Goal: Information Seeking & Learning: Check status

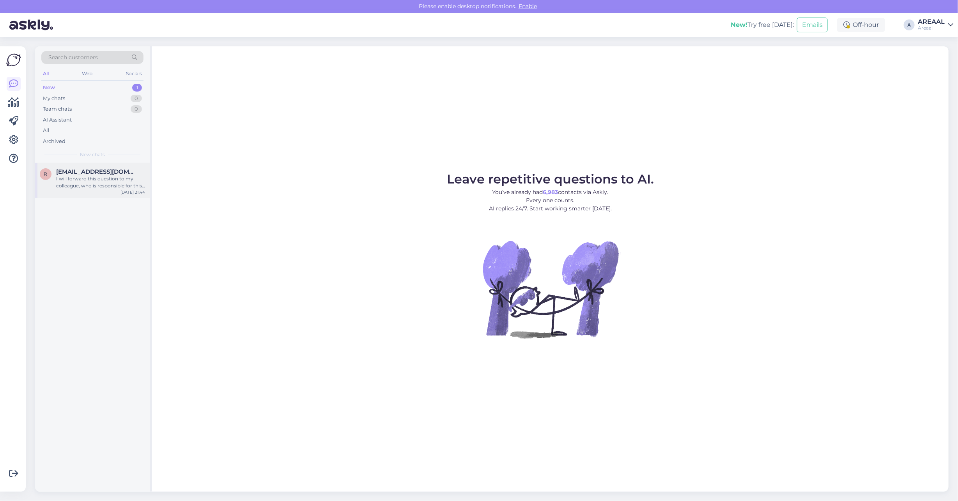
click at [84, 192] on div "r ranert2505@gmail.com I will forward this question to my colleague, who is res…" at bounding box center [92, 180] width 115 height 35
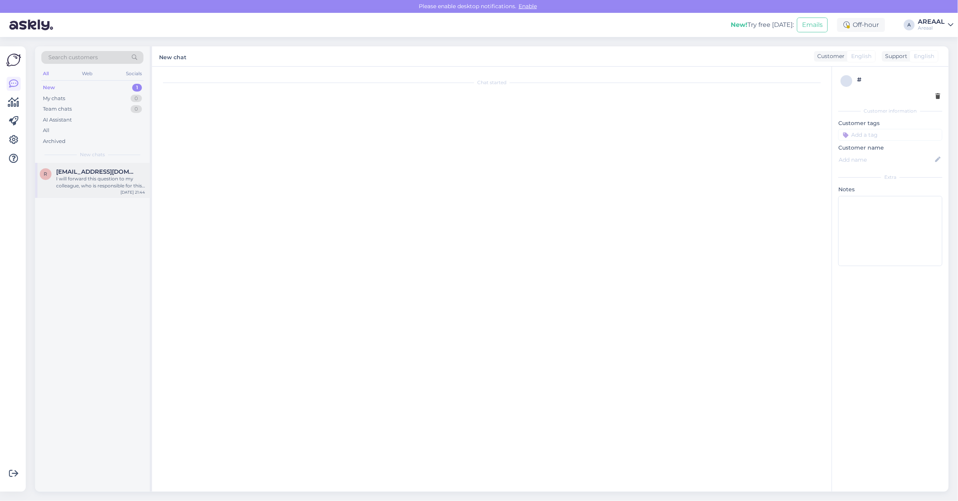
scroll to position [20, 0]
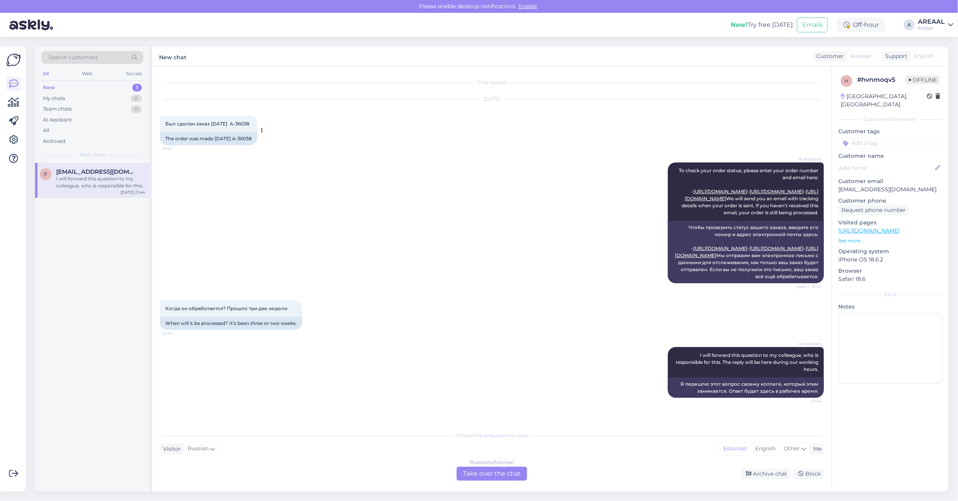
copy div "A-36038"
drag, startPoint x: 259, startPoint y: 115, endPoint x: 239, endPoint y: 117, distance: 20.8
click at [239, 132] on div "The order was made 11.08.2025 A-36038" at bounding box center [208, 138] width 97 height 13
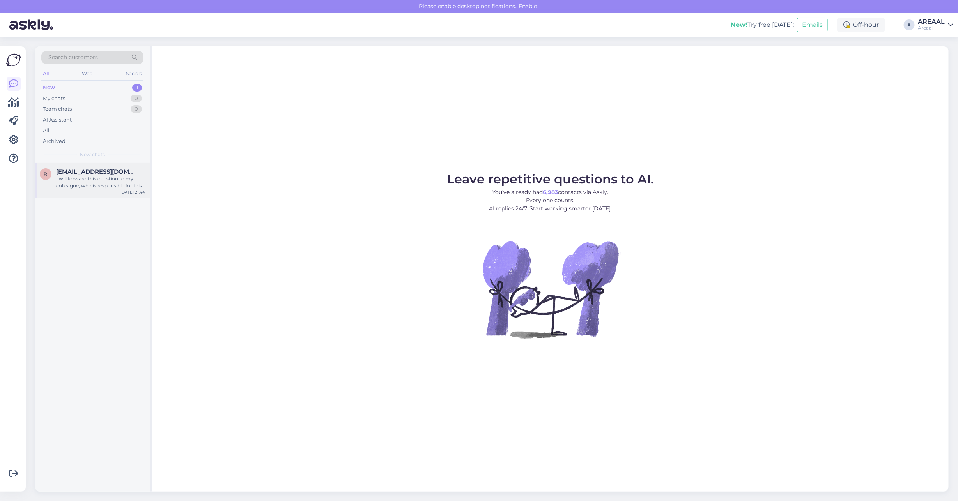
click at [129, 166] on div "r ranert2505@gmail.com I will forward this question to my colleague, who is res…" at bounding box center [92, 180] width 115 height 35
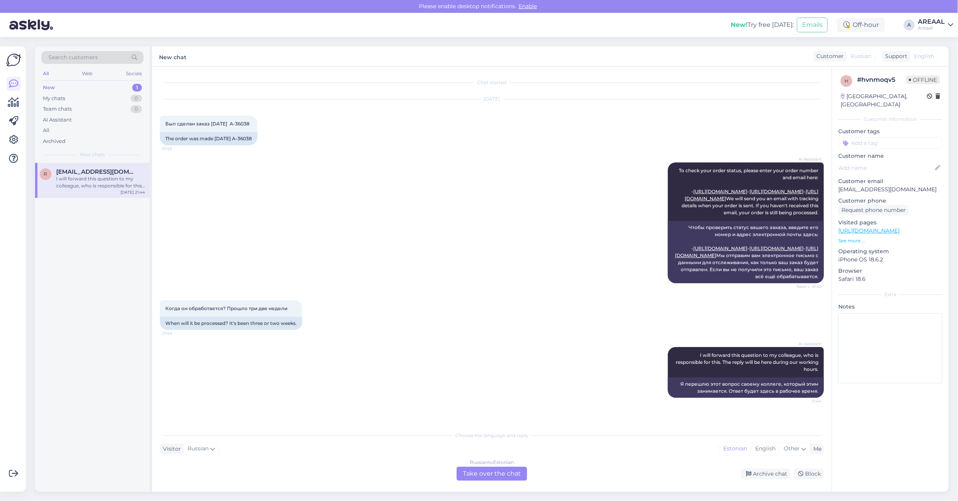
scroll to position [20, 0]
click at [396, 196] on div "AI Assistant To check your order status, please enter your order number and ema…" at bounding box center [492, 223] width 664 height 138
click at [217, 195] on div "AI Assistant To check your order status, please enter your order number and ema…" at bounding box center [492, 223] width 664 height 138
click at [496, 477] on div "Russian to Estonian Take over the chat" at bounding box center [491, 474] width 71 height 14
click at [494, 469] on div "Russian to Estonian Take over the chat" at bounding box center [491, 474] width 71 height 14
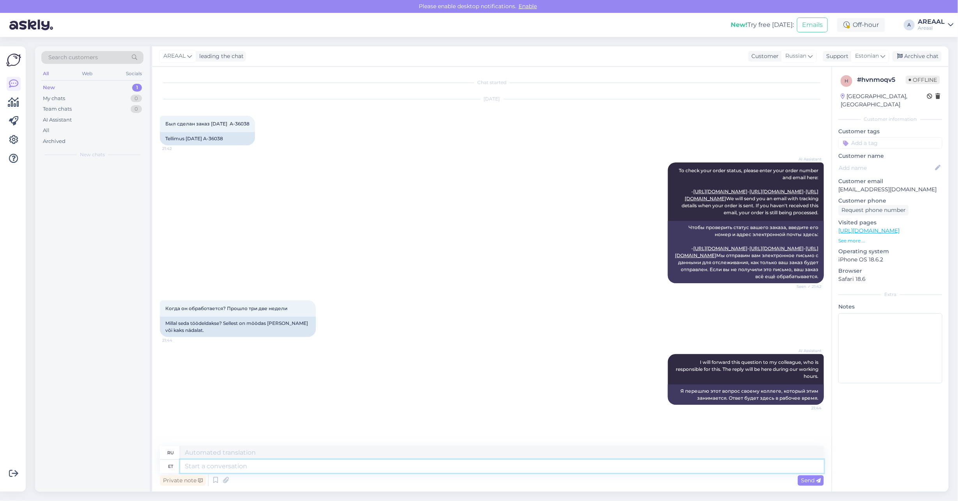
scroll to position [16, 0]
click at [493, 466] on textarea at bounding box center [502, 466] width 644 height 13
type textarea "Tere! Te"
type textarea "Привет!"
type textarea "Tere! Teie tel"
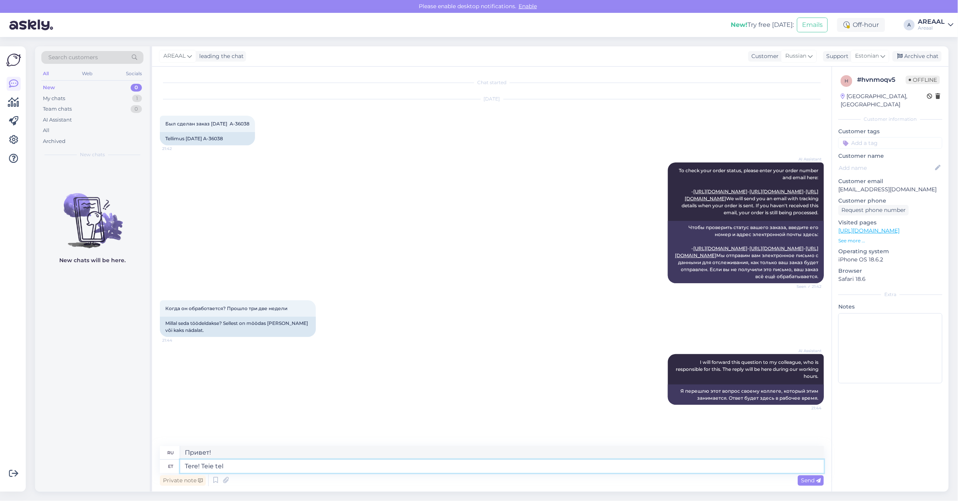
type textarea "Привет! Ты"
type textarea "Tere! Teie tellimuse tarne"
type textarea "Здравствуйте! Ваш заказ"
type textarea "Tere! Teie tellimuse tarne toimu"
type textarea "Здравствуйте! Ваш заказ доставлен."
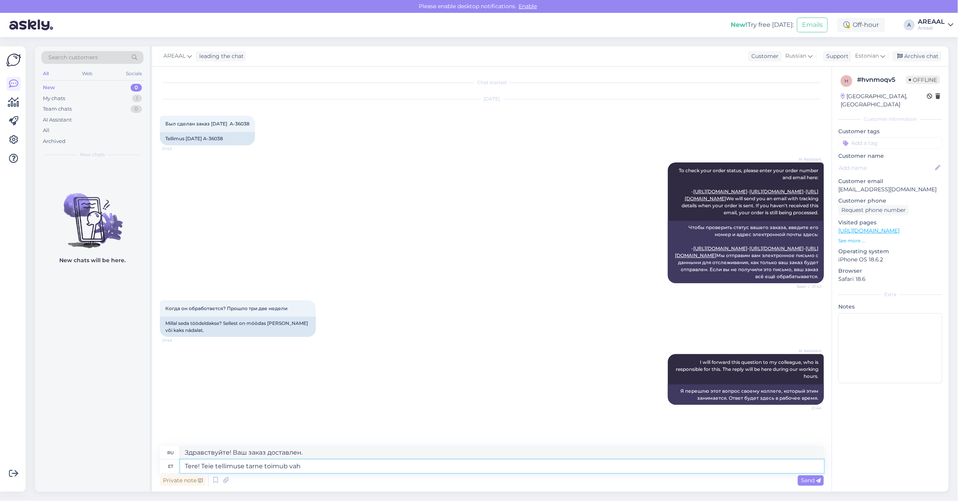
type textarea "Tere! Teie tellimuse tarne toimub vahe"
type textarea "Здравствуйте! Ваш заказ доставляется."
type textarea "Tere! Teie tellimuse tarne toimub vahemikus 06"
type textarea "Здравствуйте! Ваш заказ будет доставлен в период"
type textarea "Tere! Teie tellimuse tarne toimub vahemikus 06-12 sept"
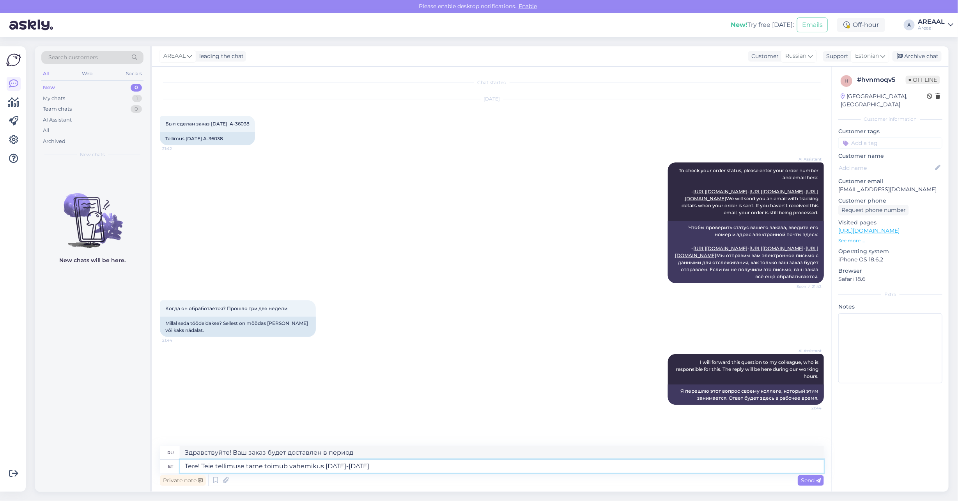
type textarea "Здравствуйте! Ваш заказ будет доставлен с 06:00 до 12:00."
type textarea "Tere! Teie tellimuse tarne toimub vahemikus 06-12 september."
type textarea "Здравствуйте! Ваш заказ будет доставлен с 6 по 12 сентября."
click at [341, 466] on textarea "Tere! Teie tellimuse tarne toimub vahemikus 06-12 september." at bounding box center [502, 466] width 644 height 13
type textarea "Tere! Teie tellimuse tarne toimub vahemikus 06-11 september."
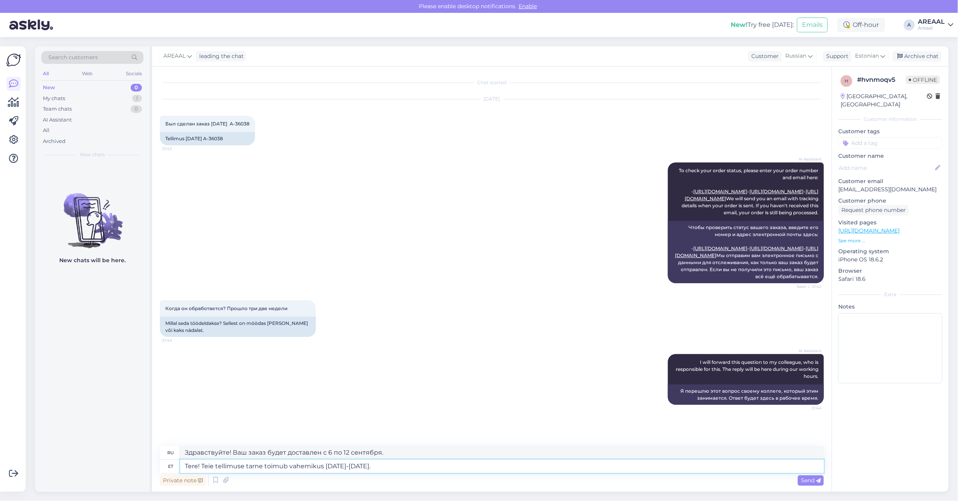
type textarea "Здравствуйте! Ваш заказ будет доставлен с 6 по 11 сентября."
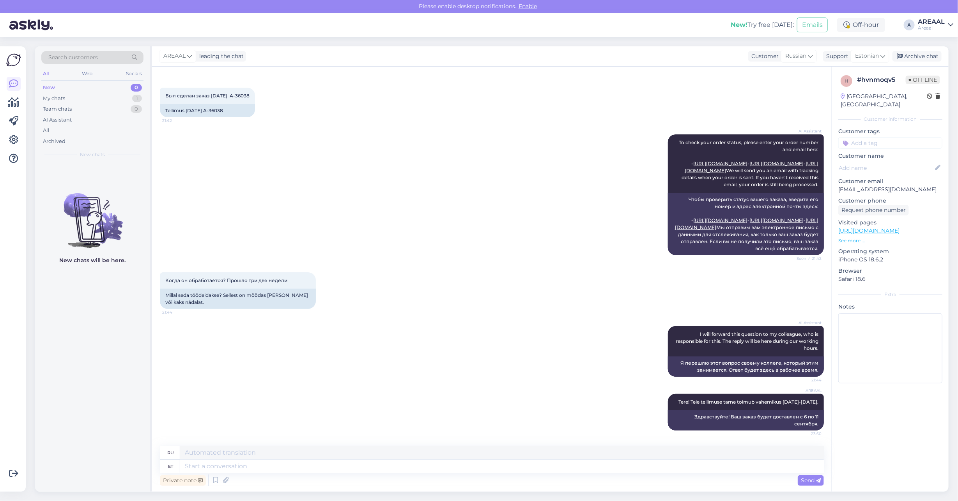
click at [324, 180] on div "AI Assistant To check your order status, please enter your order number and ema…" at bounding box center [492, 195] width 664 height 138
drag, startPoint x: 378, startPoint y: 388, endPoint x: 386, endPoint y: 387, distance: 7.8
click at [378, 388] on div "AREAAL Tere! Teie tellimuse tarne toimub vahemikus 06-11 september. 23:50 Здрав…" at bounding box center [492, 412] width 664 height 54
click at [930, 47] on div "Search customers All Web Socials New 0 My chats 1 Team chats 0 AI Assistant All…" at bounding box center [493, 269] width 927 height 464
click at [930, 56] on div "Archive chat" at bounding box center [916, 56] width 49 height 11
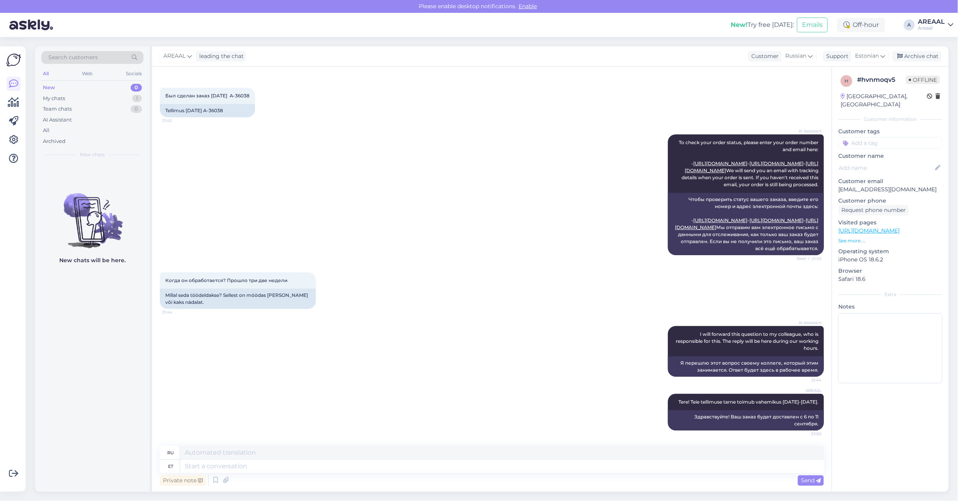
scroll to position [69, 0]
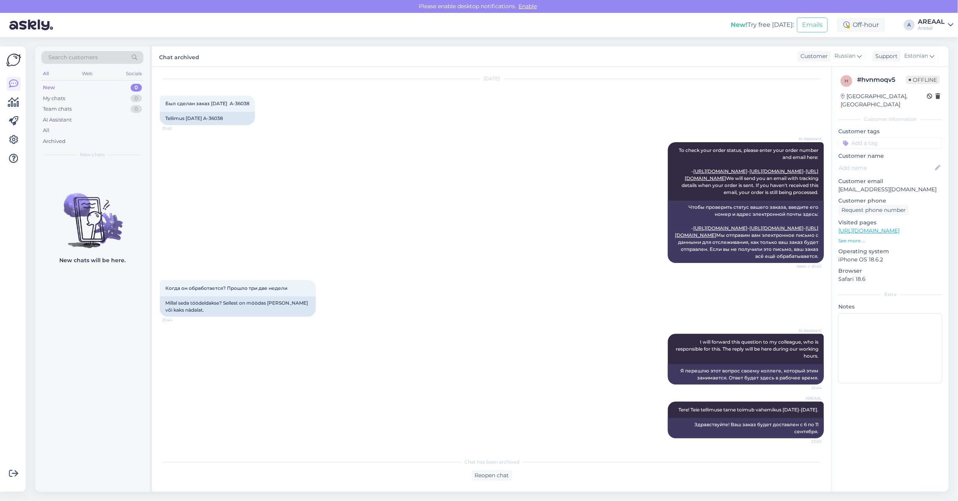
click at [451, 234] on div "AI Assistant To check your order status, please enter your order number and ema…" at bounding box center [492, 203] width 664 height 138
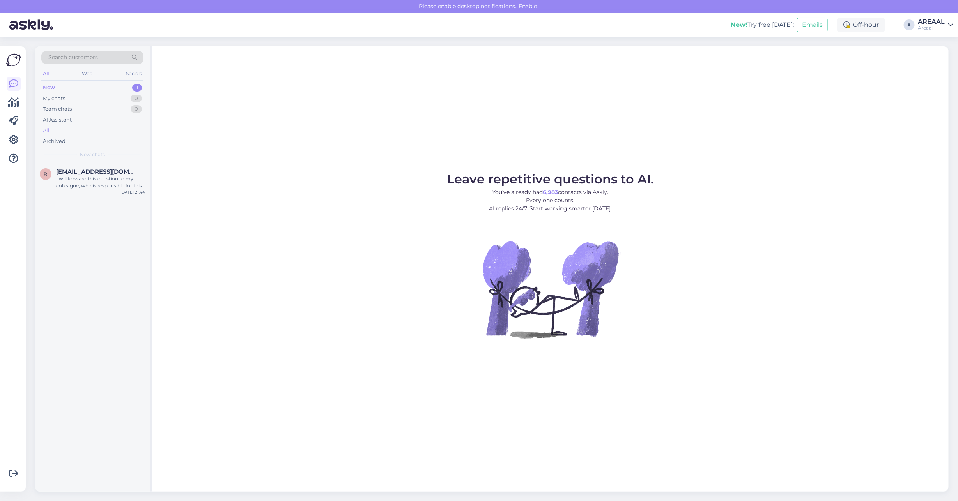
click at [125, 125] on div "All" at bounding box center [92, 130] width 102 height 11
click at [77, 188] on div "I will forward this question to my colleague, who is responsible for this. The …" at bounding box center [100, 182] width 89 height 14
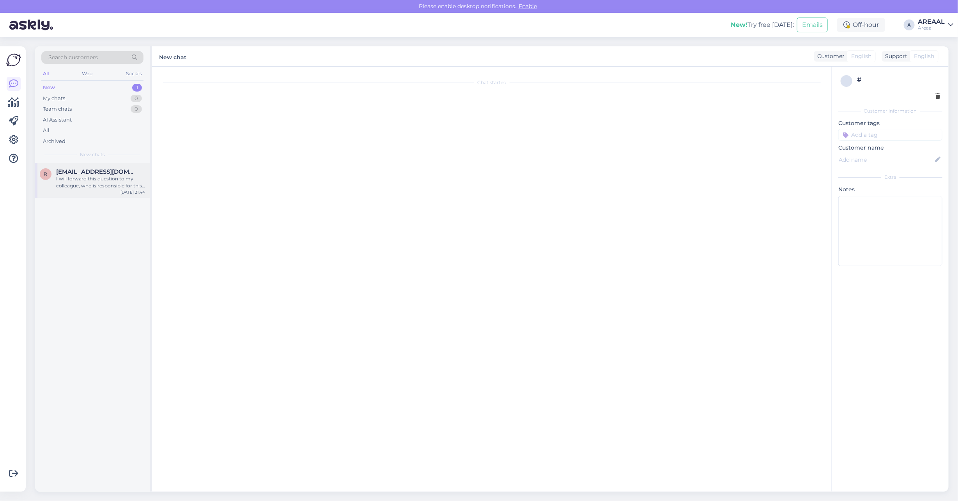
scroll to position [20, 0]
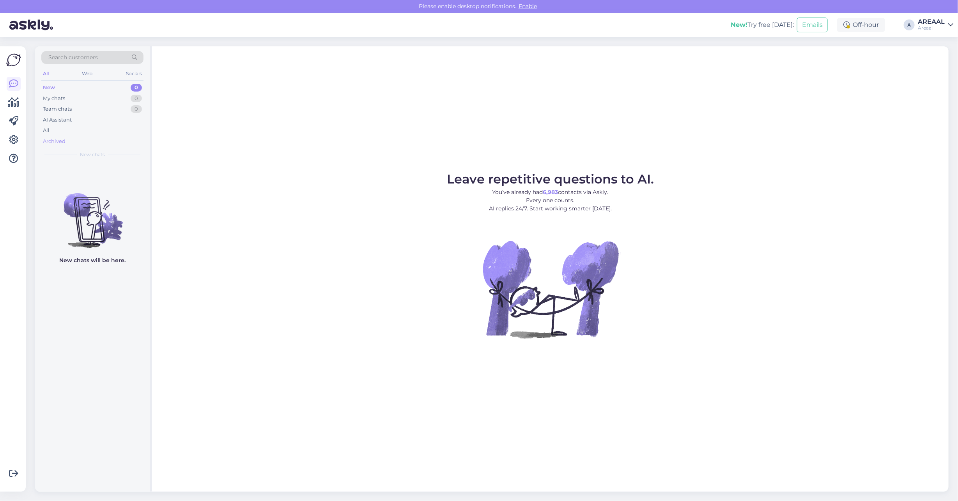
click at [71, 139] on div "Archived" at bounding box center [92, 141] width 102 height 11
click at [71, 132] on div "All" at bounding box center [92, 130] width 102 height 11
click at [766, 133] on div "Leave repetitive questions to AI. You’ve already had 6,983 contacts via Askly. …" at bounding box center [550, 269] width 796 height 446
click at [448, 143] on div "Leave repetitive questions to AI. You’ve already had 6,983 contacts via Askly. …" at bounding box center [550, 269] width 796 height 446
click at [788, 139] on div "Leave repetitive questions to AI. You’ve already had 6,983 contacts via Askly. …" at bounding box center [550, 269] width 796 height 446
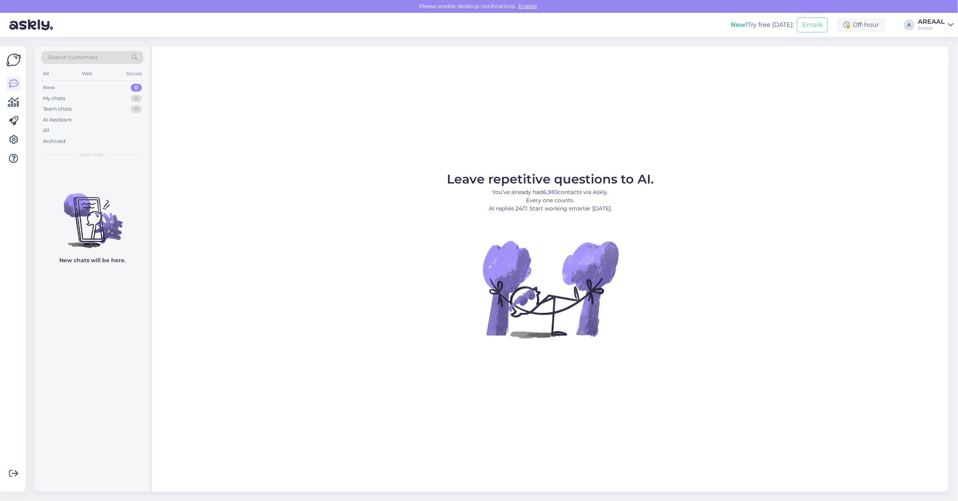
click at [767, 239] on figure "Leave repetitive questions to AI. You’ve already had 6,983 contacts via Askly. …" at bounding box center [550, 266] width 782 height 186
click at [773, 230] on figure "Leave repetitive questions to AI. You’ve already had 6,983 contacts via Askly. …" at bounding box center [550, 266] width 782 height 186
click at [653, 127] on div "Leave repetitive questions to AI. You’ve already had 6,983 contacts via Askly. …" at bounding box center [550, 269] width 796 height 446
click at [471, 168] on div "Leave repetitive questions to AI. You’ve already had 6,983 contacts via Askly. …" at bounding box center [550, 269] width 796 height 446
click at [942, 216] on div "Leave repetitive questions to AI. You’ve already had 6,983 contacts via Askly. …" at bounding box center [550, 269] width 796 height 446
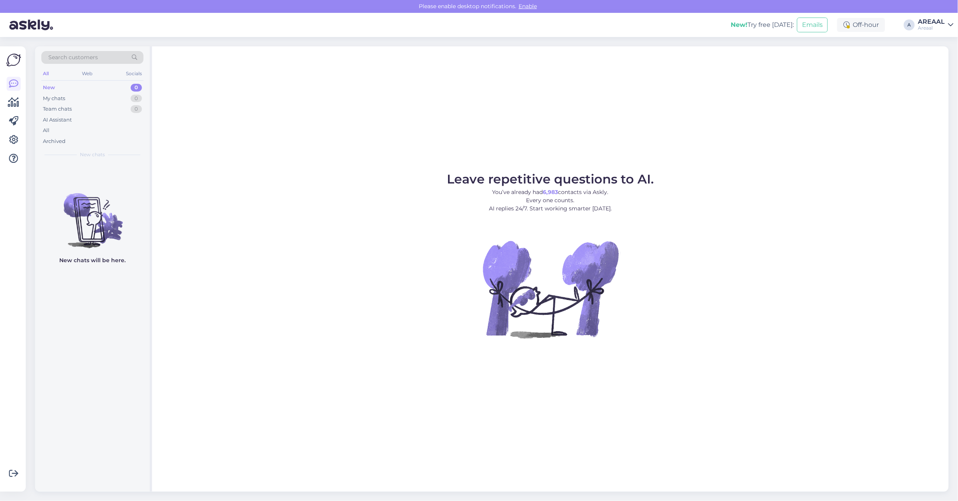
click at [634, 168] on div "Leave repetitive questions to AI. You’ve already had 6,983 contacts via Askly. …" at bounding box center [550, 269] width 796 height 446
click at [681, 147] on div "Leave repetitive questions to AI. You’ve already had 6,983 contacts via Askly. …" at bounding box center [550, 269] width 796 height 446
click at [114, 129] on div "All" at bounding box center [92, 130] width 102 height 11
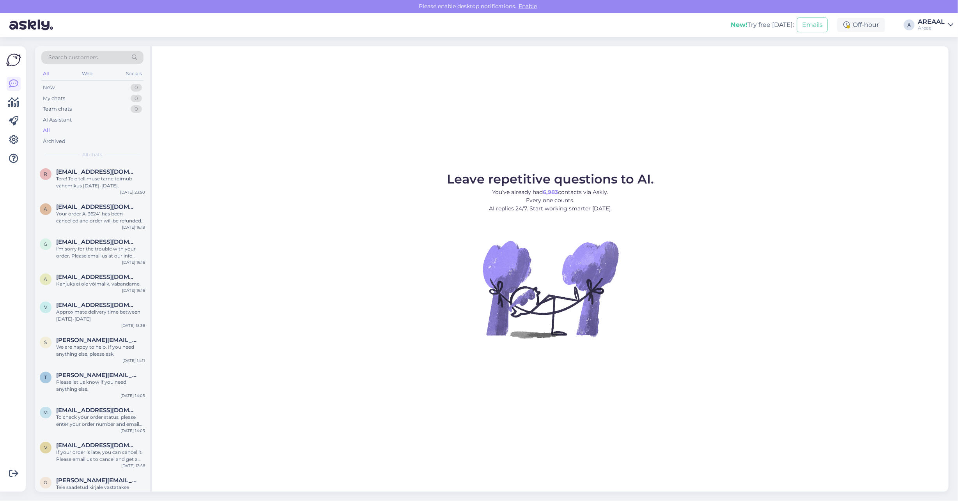
click at [410, 187] on figure "Leave repetitive questions to AI. You’ve already had 6,983 contacts via Askly. …" at bounding box center [550, 266] width 782 height 186
click at [351, 211] on figure "Leave repetitive questions to AI. You’ve already had 6,983 contacts via Askly. …" at bounding box center [550, 266] width 782 height 186
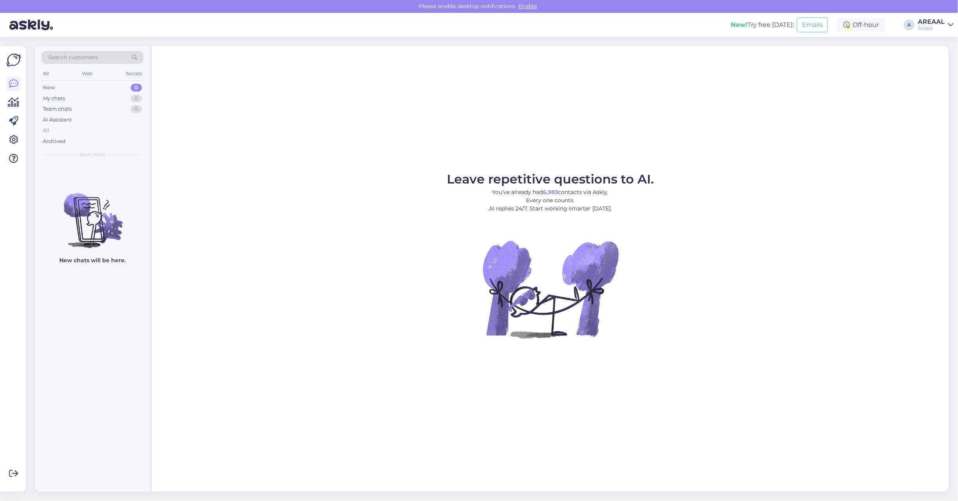
click at [92, 129] on div "All" at bounding box center [92, 130] width 102 height 11
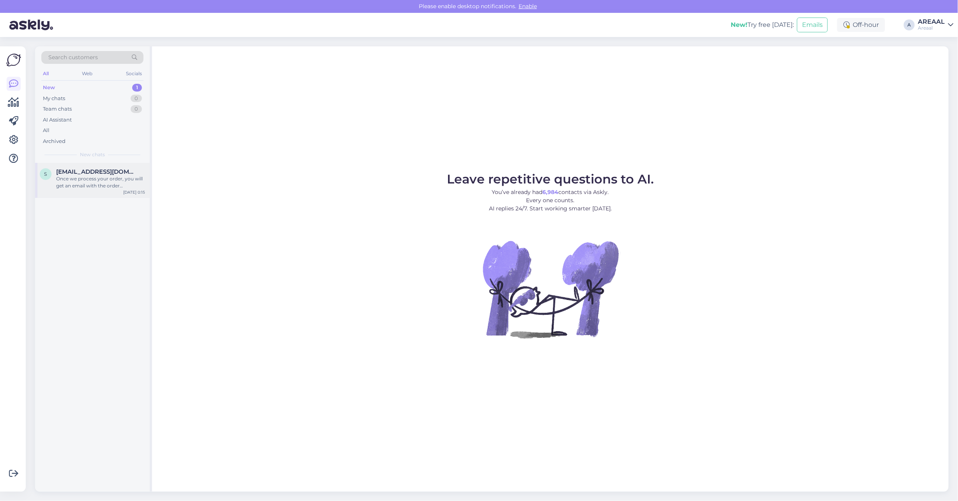
click at [113, 182] on div "Once we process your order, you will get an email with the order confirmation a…" at bounding box center [100, 182] width 89 height 14
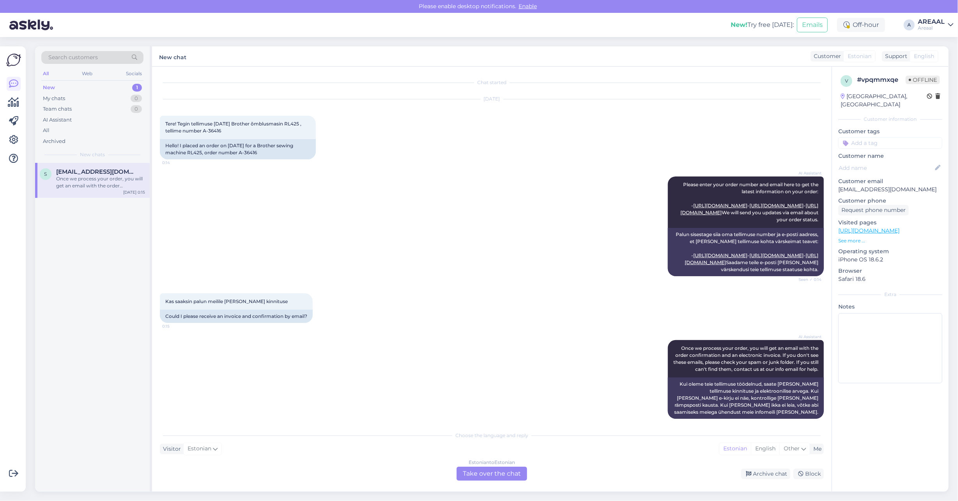
scroll to position [41, 0]
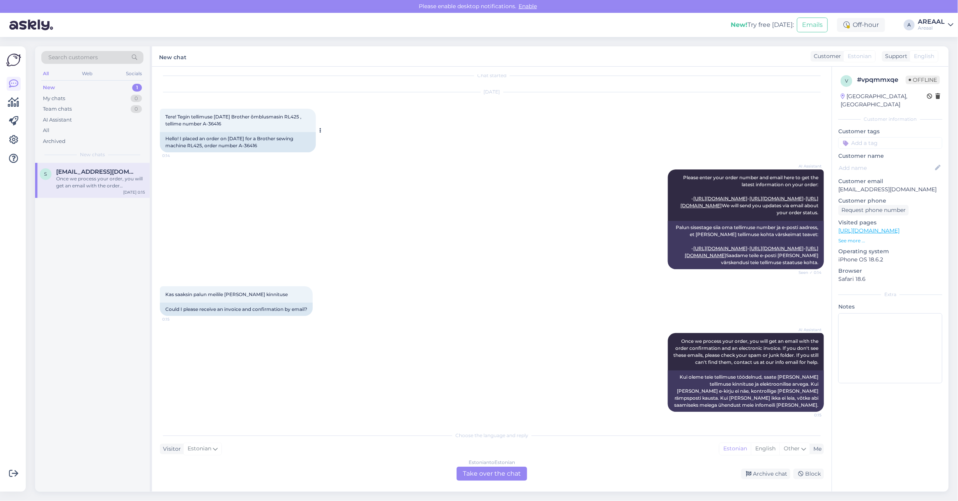
drag, startPoint x: 227, startPoint y: 92, endPoint x: 205, endPoint y: 92, distance: 21.8
click at [205, 109] on div "Tere! Tegin tellimuse 02.09.25 Brother õmblusmasin RL425 , tellime number A-364…" at bounding box center [238, 120] width 156 height 23
click at [466, 232] on div "AI Assistant Please enter your order number and email here to get the latest in…" at bounding box center [492, 219] width 664 height 117
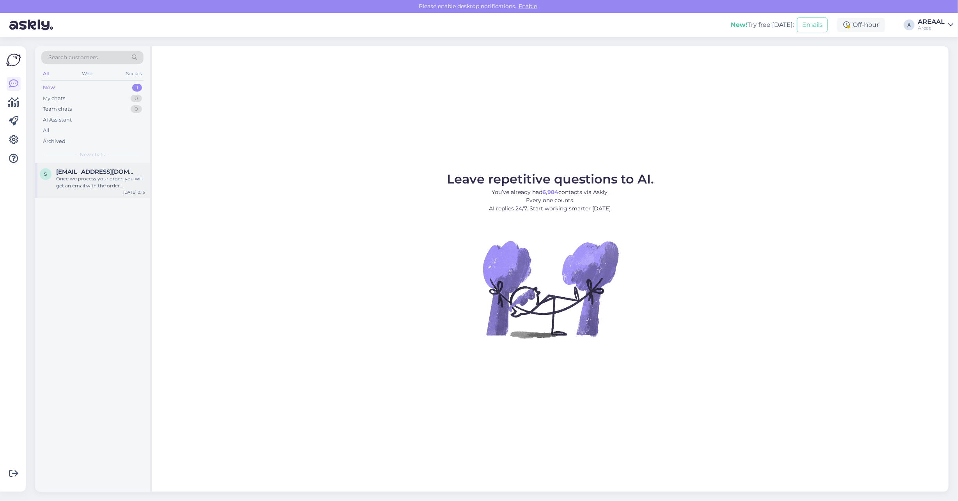
click at [121, 173] on span "[EMAIL_ADDRESS][DOMAIN_NAME]" at bounding box center [96, 171] width 81 height 7
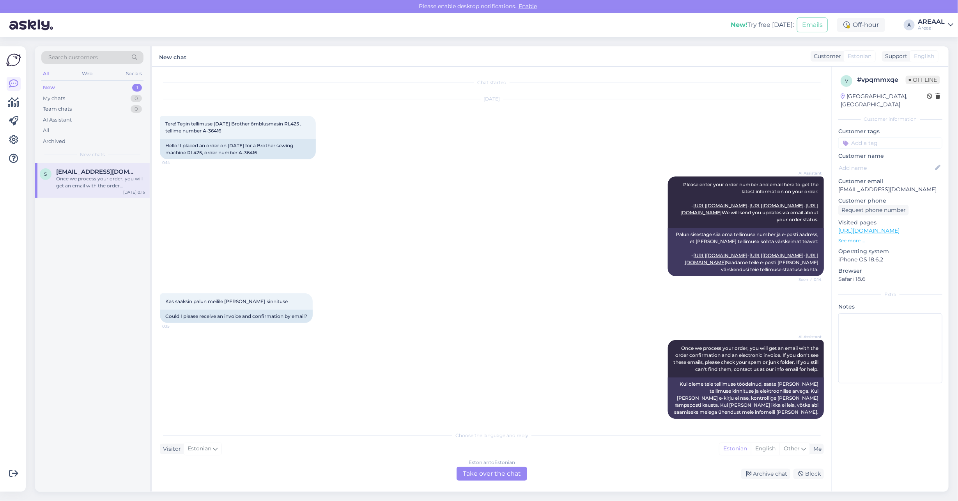
scroll to position [41, 0]
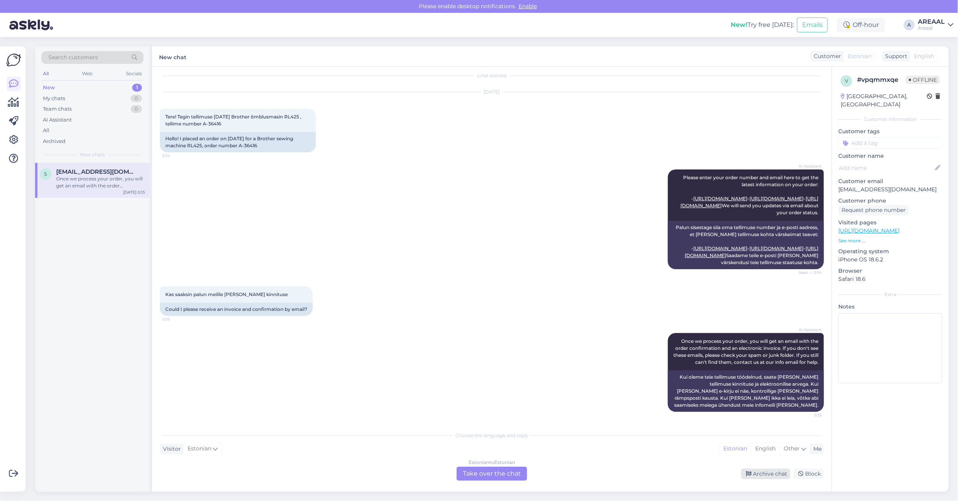
click at [759, 476] on div "Archive chat" at bounding box center [765, 474] width 49 height 11
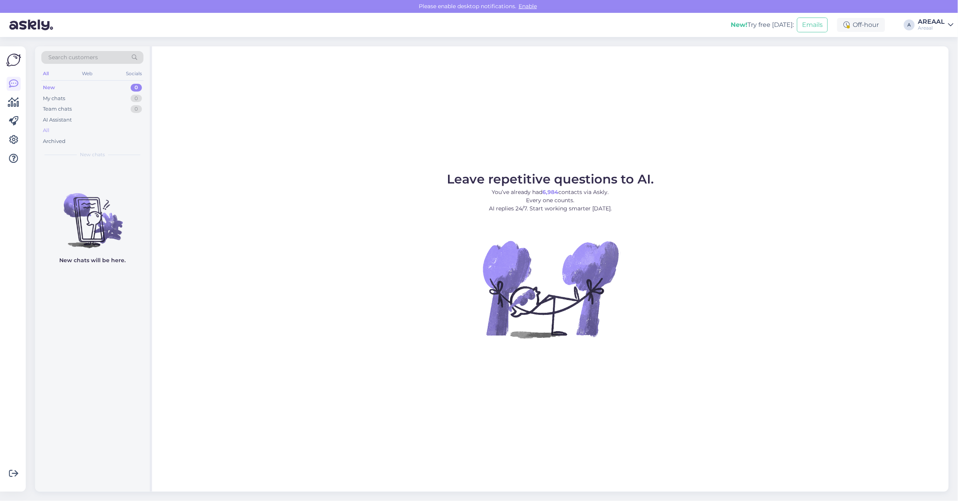
click at [82, 131] on div "All" at bounding box center [92, 130] width 102 height 11
click at [110, 126] on div "All" at bounding box center [92, 130] width 102 height 11
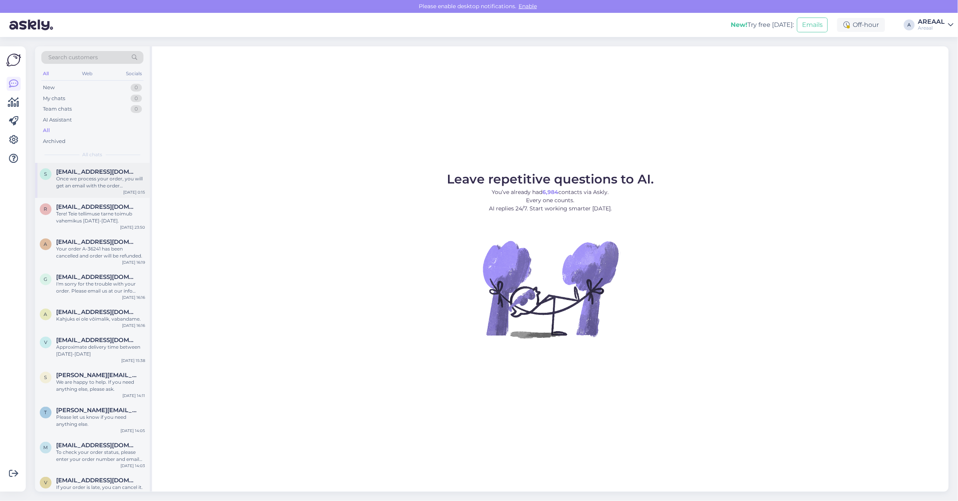
click at [120, 186] on div "Once we process your order, you will get an email with the order confirmation a…" at bounding box center [100, 182] width 89 height 14
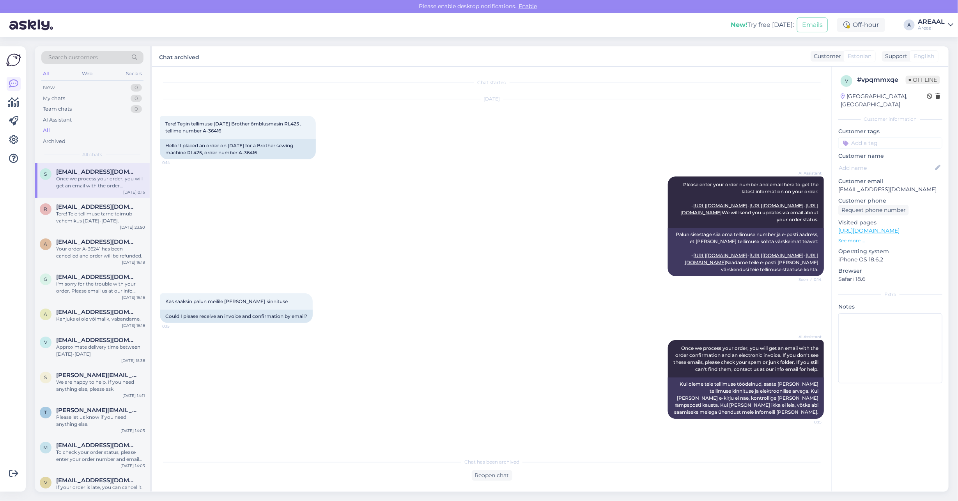
scroll to position [15, 0]
click at [596, 174] on div "AI Assistant Please enter your order number and email here to get the latest in…" at bounding box center [492, 226] width 664 height 117
